Goal: Transaction & Acquisition: Obtain resource

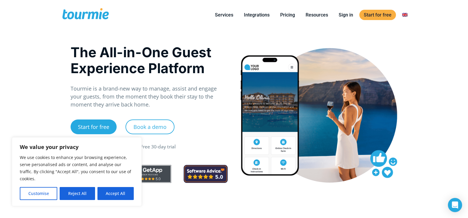
drag, startPoint x: 109, startPoint y: 196, endPoint x: 109, endPoint y: 191, distance: 5.3
click at [109, 196] on button "Accept All" at bounding box center [115, 193] width 36 height 13
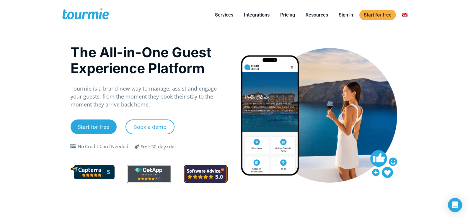
checkbox input "true"
click at [407, 14] on link "Switch to" at bounding box center [405, 14] width 14 height 7
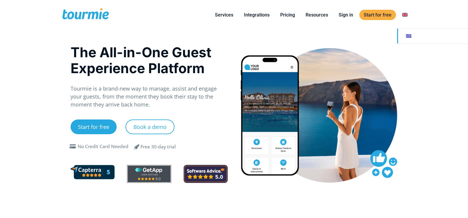
click at [411, 33] on link "Switch to" at bounding box center [438, 36] width 82 height 15
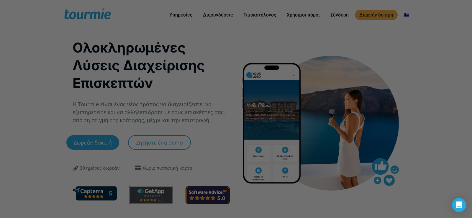
click at [276, 25] on div at bounding box center [238, 110] width 477 height 220
click at [376, 15] on div at bounding box center [238, 110] width 477 height 220
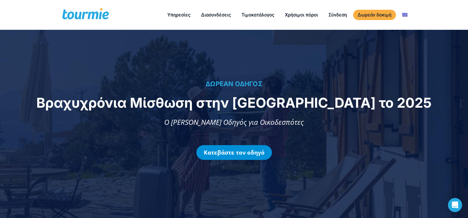
click at [244, 156] on link "Κατεβάστε τον οδηγό" at bounding box center [234, 152] width 76 height 15
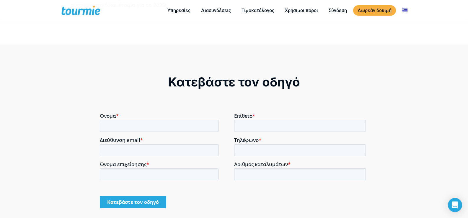
scroll to position [419, 0]
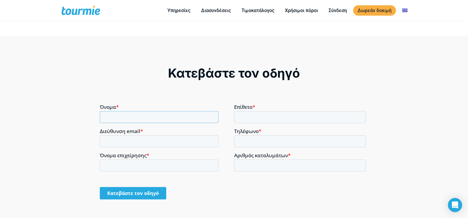
click at [153, 117] on input "Όνομα *" at bounding box center [159, 117] width 119 height 12
type input "O"
type input "ΟΥΡΑΝΙΑ"
click at [259, 115] on input "Επίθετο *" at bounding box center [300, 117] width 132 height 12
type input "ΖΑΧΑΡΑΚΗ"
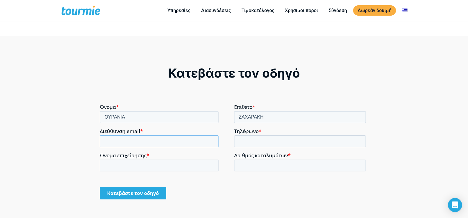
click at [213, 137] on input "Διεύθυνση email *" at bounding box center [159, 141] width 119 height 12
type input "Ρ"
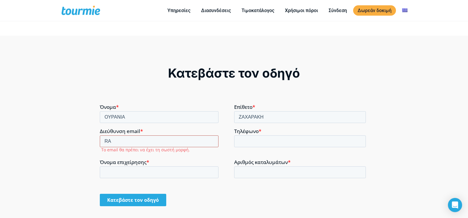
type input "R"
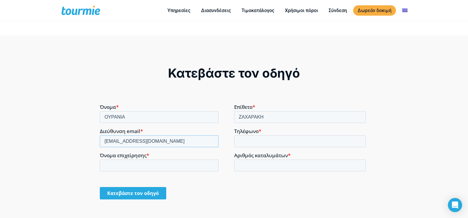
type input "[EMAIL_ADDRESS][DOMAIN_NAME]"
click at [167, 168] on input "Όνομα επιχείρησης *" at bounding box center [159, 165] width 119 height 12
type input "σ"
type input "s"
type input "SWEET APARTMENT"
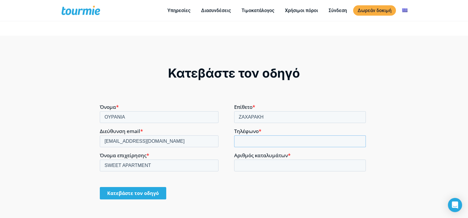
click at [293, 139] on input "Τηλέφωνο *" at bounding box center [300, 141] width 132 height 12
type input "6907001995"
click at [300, 164] on input "Αριθμός καταλυμάτων *" at bounding box center [300, 165] width 132 height 12
click at [360, 165] on input "2" at bounding box center [300, 165] width 132 height 12
type input "1"
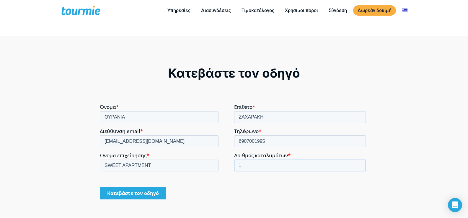
click at [360, 166] on input "1" at bounding box center [300, 165] width 132 height 12
click at [132, 190] on input "Κατεβάστε τον οδηγό" at bounding box center [133, 193] width 66 height 12
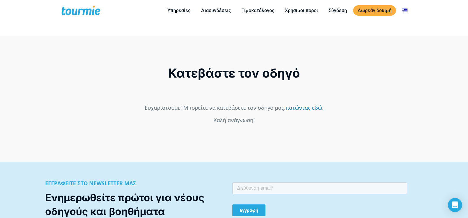
click at [292, 109] on link "πατώντας εδώ" at bounding box center [304, 107] width 37 height 7
